Goal: Transaction & Acquisition: Book appointment/travel/reservation

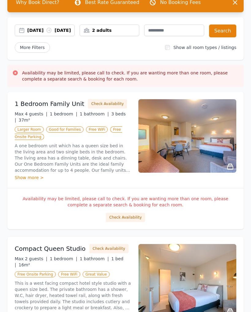
scroll to position [2, 0]
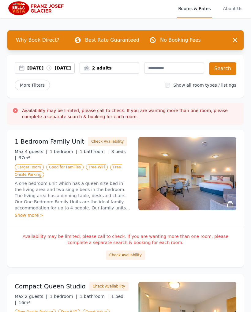
click at [105, 70] on div "2 adults" at bounding box center [109, 68] width 59 height 6
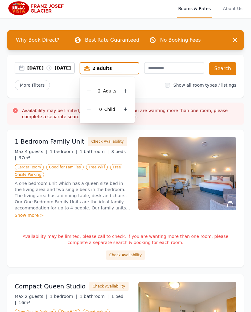
click at [127, 89] on icon at bounding box center [125, 90] width 5 height 5
click at [227, 68] on button "Search" at bounding box center [222, 68] width 27 height 13
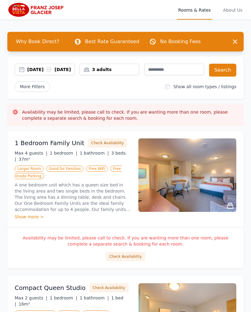
click at [16, 114] on icon at bounding box center [15, 111] width 5 height 5
click at [17, 115] on icon at bounding box center [15, 112] width 6 height 6
click at [28, 220] on div "Show more >" at bounding box center [73, 216] width 116 height 6
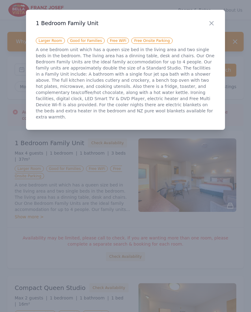
click at [212, 26] on icon "button" at bounding box center [211, 23] width 7 height 7
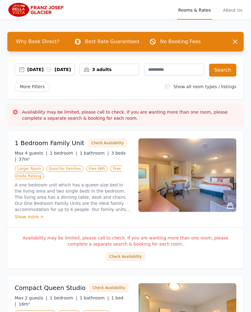
click at [101, 147] on button "Check Availability" at bounding box center [107, 142] width 39 height 9
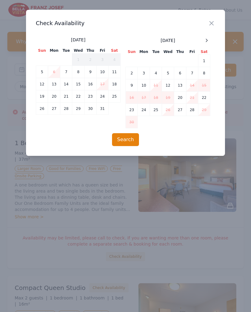
click at [209, 39] on div at bounding box center [206, 40] width 7 height 7
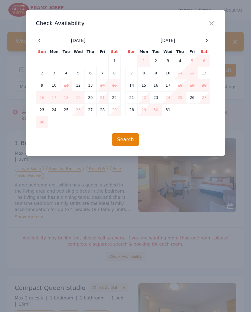
click at [207, 40] on icon at bounding box center [206, 40] width 5 height 5
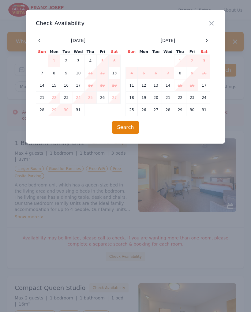
click at [208, 43] on div at bounding box center [206, 40] width 7 height 7
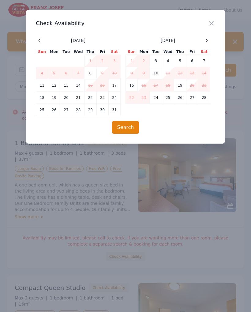
click at [213, 23] on icon "button" at bounding box center [211, 23] width 7 height 7
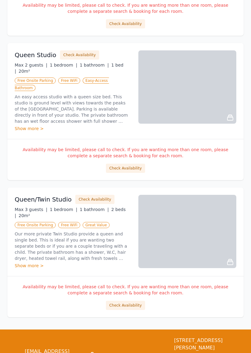
scroll to position [522, 0]
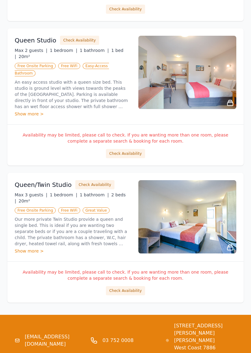
click at [94, 190] on button "Check Availability" at bounding box center [94, 184] width 39 height 9
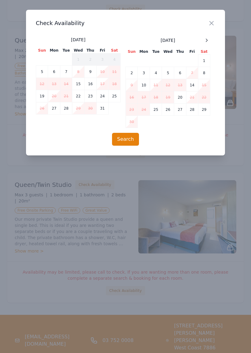
click at [209, 42] on div at bounding box center [206, 40] width 7 height 7
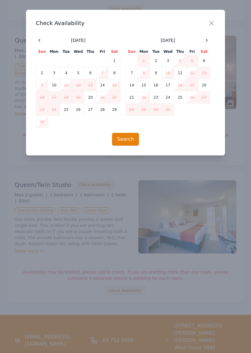
click at [207, 39] on icon at bounding box center [206, 40] width 5 height 5
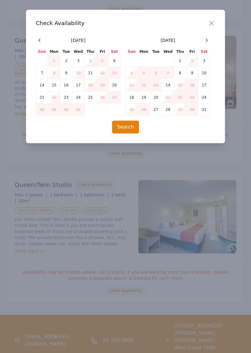
click at [207, 40] on icon at bounding box center [206, 40] width 5 height 5
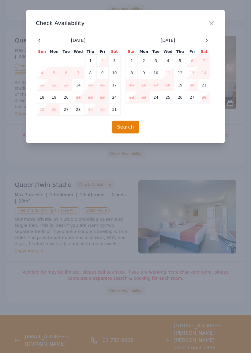
click at [212, 22] on icon "button" at bounding box center [211, 23] width 4 height 4
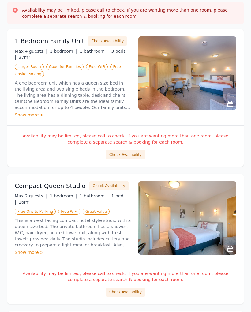
scroll to position [99, 0]
